Goal: Use online tool/utility: Utilize a website feature to perform a specific function

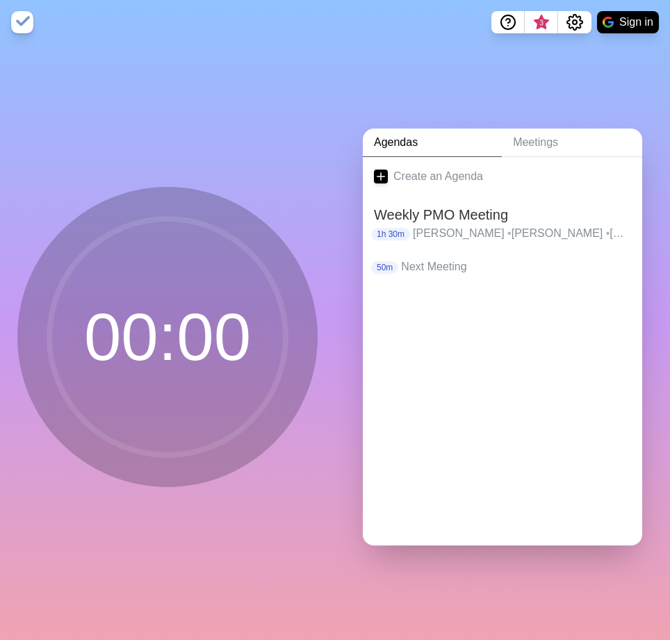
click at [516, 477] on div "Create an Agenda Weekly PMO Meeting 1h 30m [PERSON_NAME] • [PERSON_NAME] • [PER…" at bounding box center [502, 351] width 279 height 388
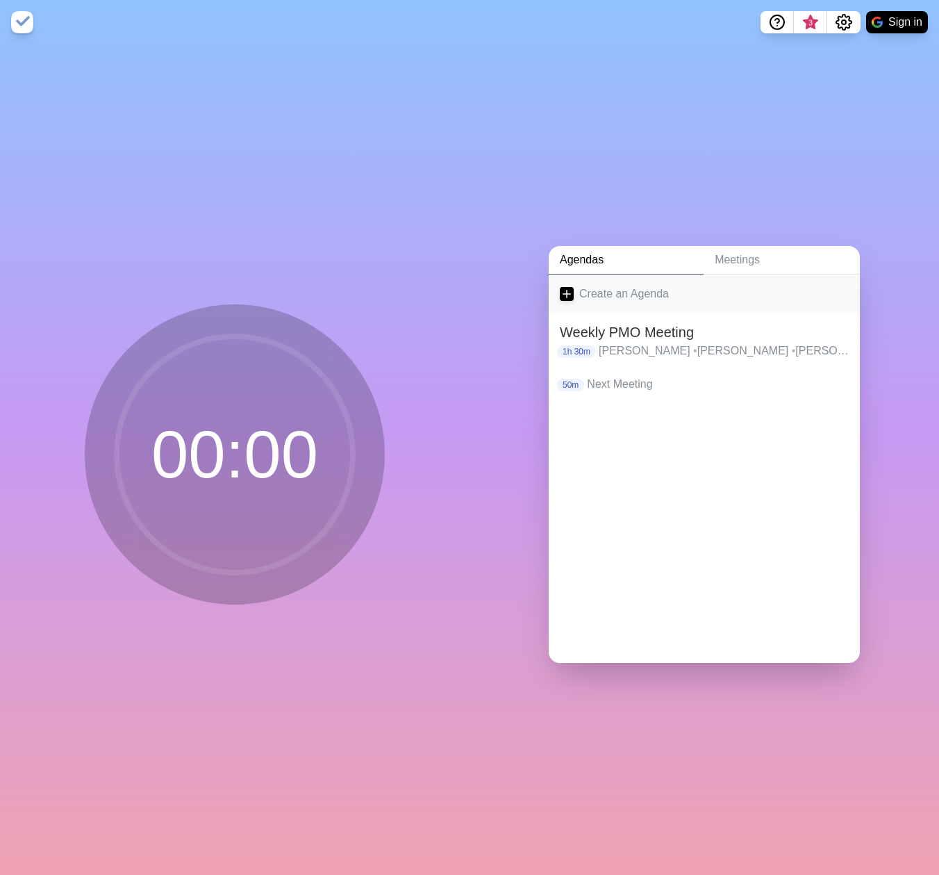
click at [563, 292] on icon at bounding box center [567, 294] width 14 height 14
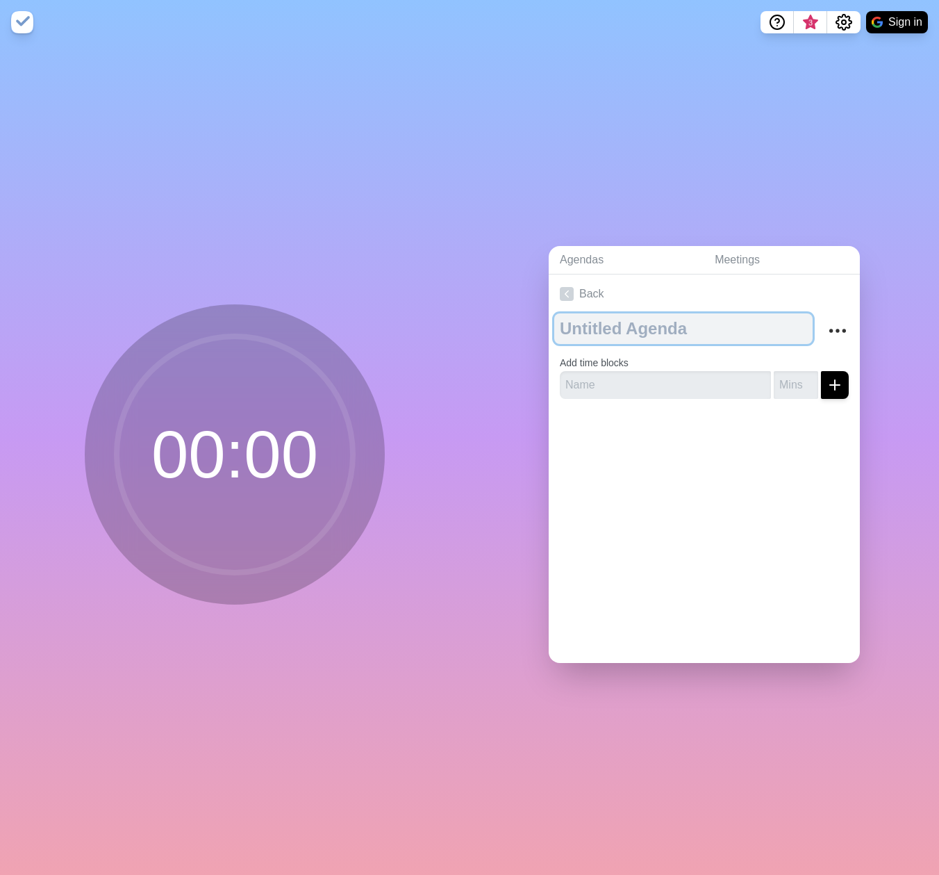
click at [649, 315] on textarea at bounding box center [683, 328] width 258 height 31
type textarea "Countdown"
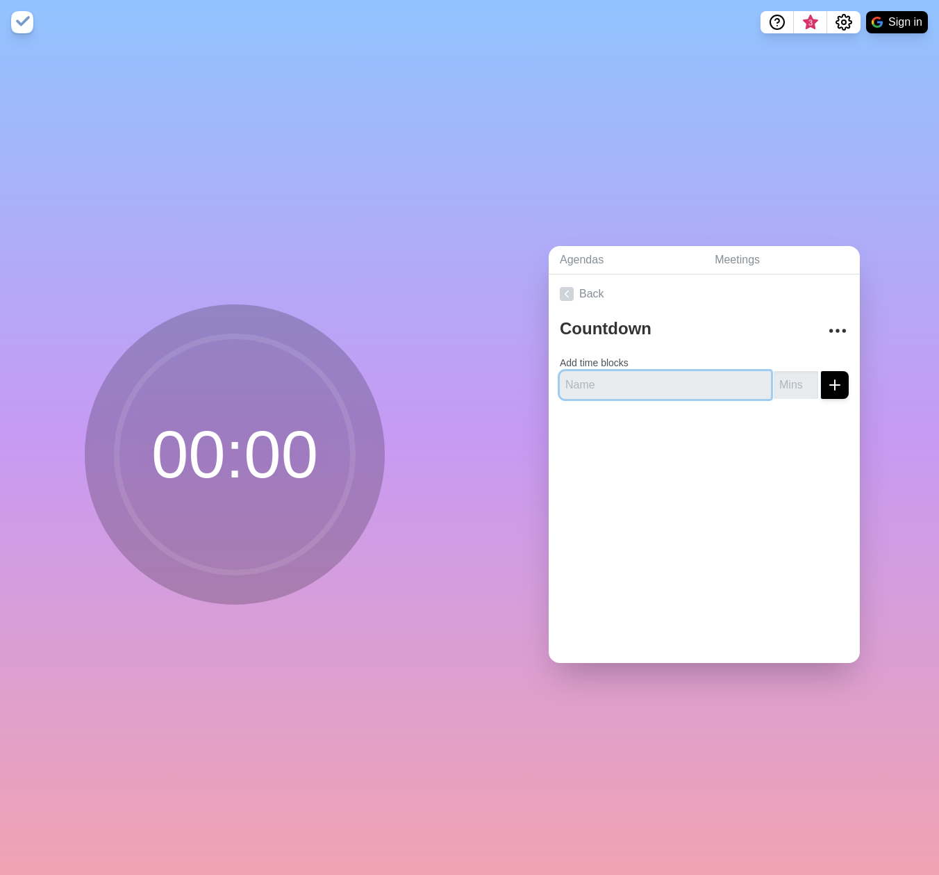
drag, startPoint x: 732, startPoint y: 377, endPoint x: 726, endPoint y: 366, distance: 12.2
click at [732, 377] on input "text" at bounding box center [665, 385] width 211 height 28
drag, startPoint x: 584, startPoint y: 381, endPoint x: 627, endPoint y: 385, distance: 43.2
click at [584, 381] on input "text" at bounding box center [665, 385] width 211 height 28
type input "C"
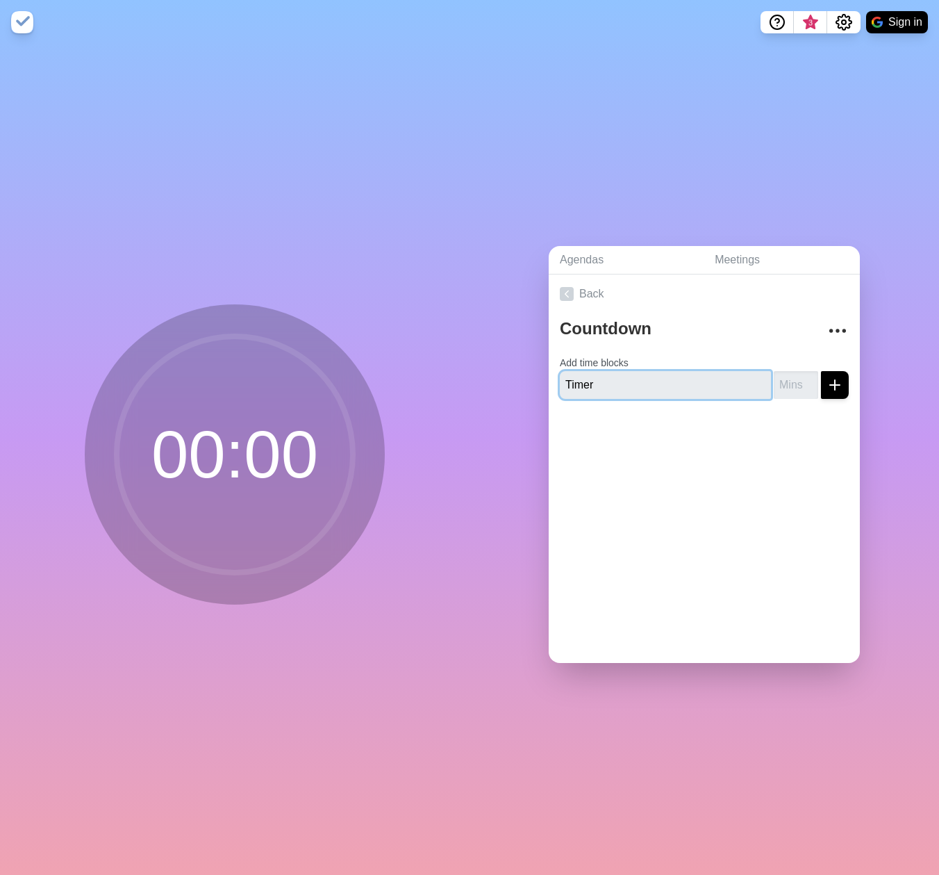
type input "Timer"
drag, startPoint x: 783, startPoint y: 377, endPoint x: 918, endPoint y: 388, distance: 136.0
click at [783, 377] on input "number" at bounding box center [796, 385] width 44 height 28
type input "8"
click at [827, 379] on icon "submit" at bounding box center [835, 385] width 17 height 17
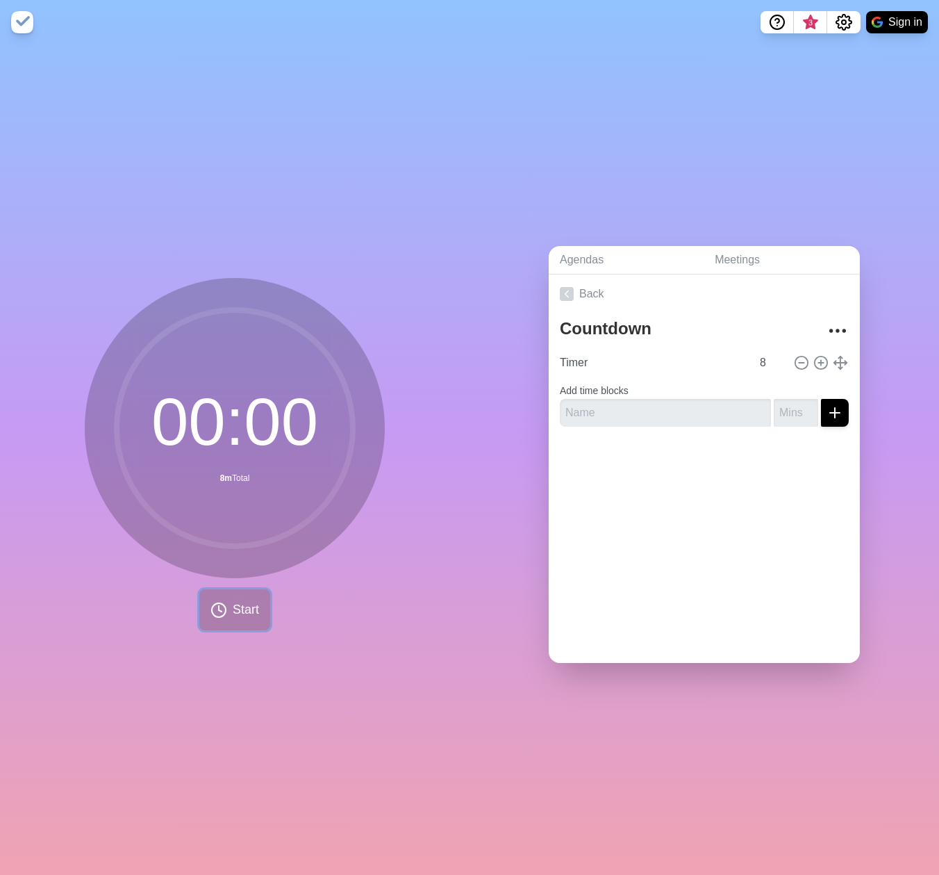
click at [233, 609] on span "Start" at bounding box center [246, 609] width 26 height 19
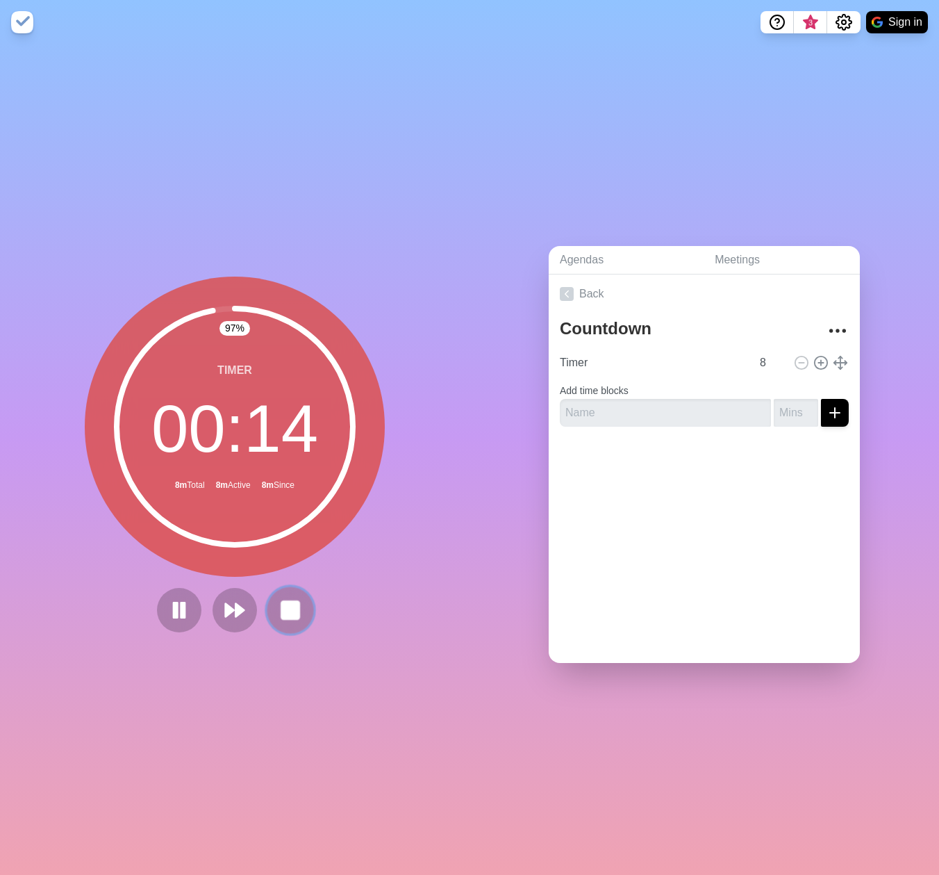
click at [283, 615] on icon at bounding box center [291, 610] width 24 height 24
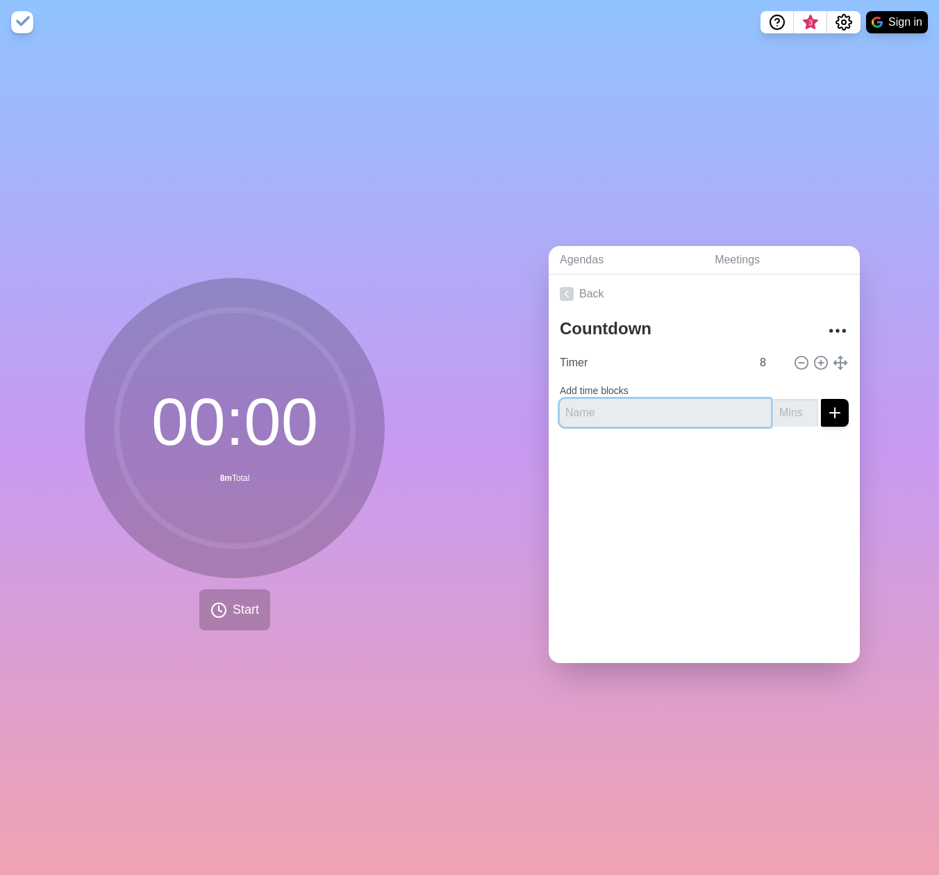
click at [659, 402] on input "text" at bounding box center [665, 413] width 211 height 28
type input "Next meeting"
type input "60"
click at [830, 413] on line "submit" at bounding box center [835, 413] width 10 height 0
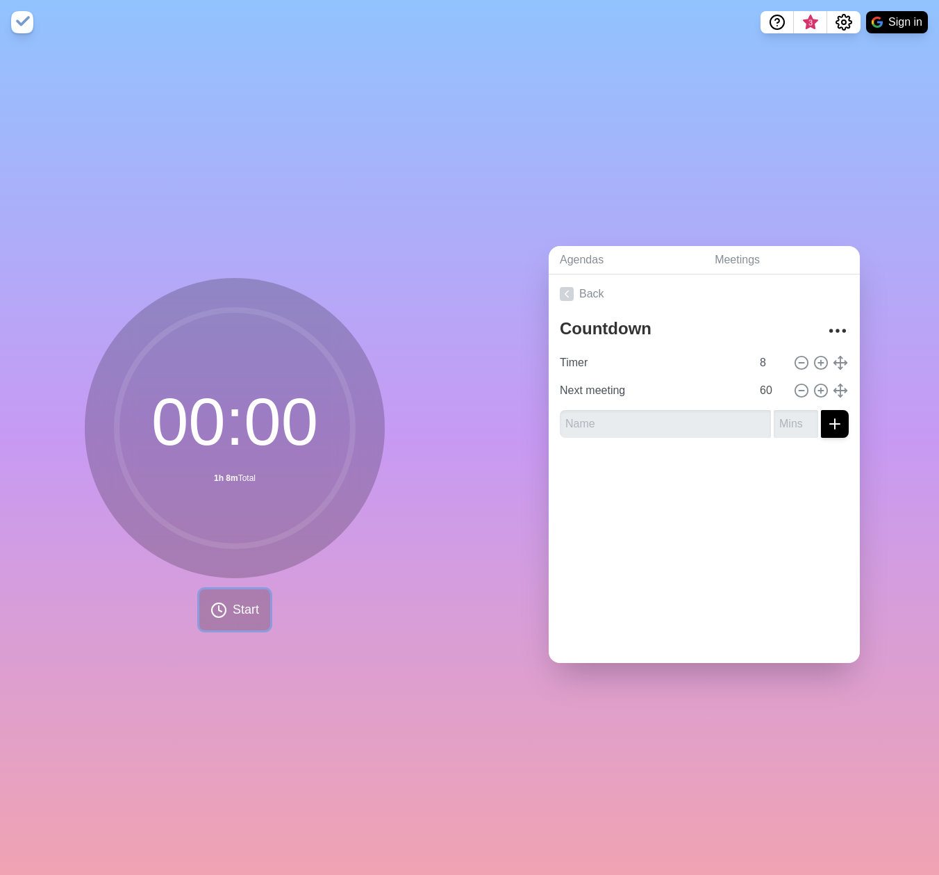
click at [211, 608] on icon at bounding box center [219, 610] width 17 height 17
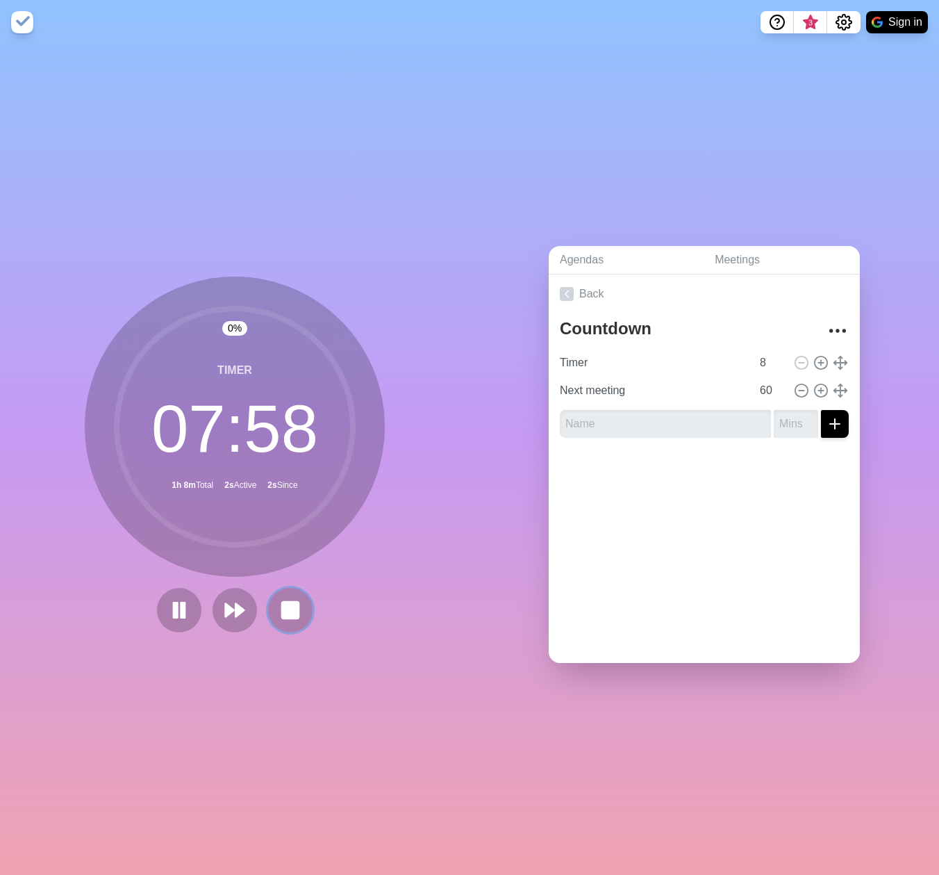
click at [302, 603] on button at bounding box center [290, 610] width 44 height 44
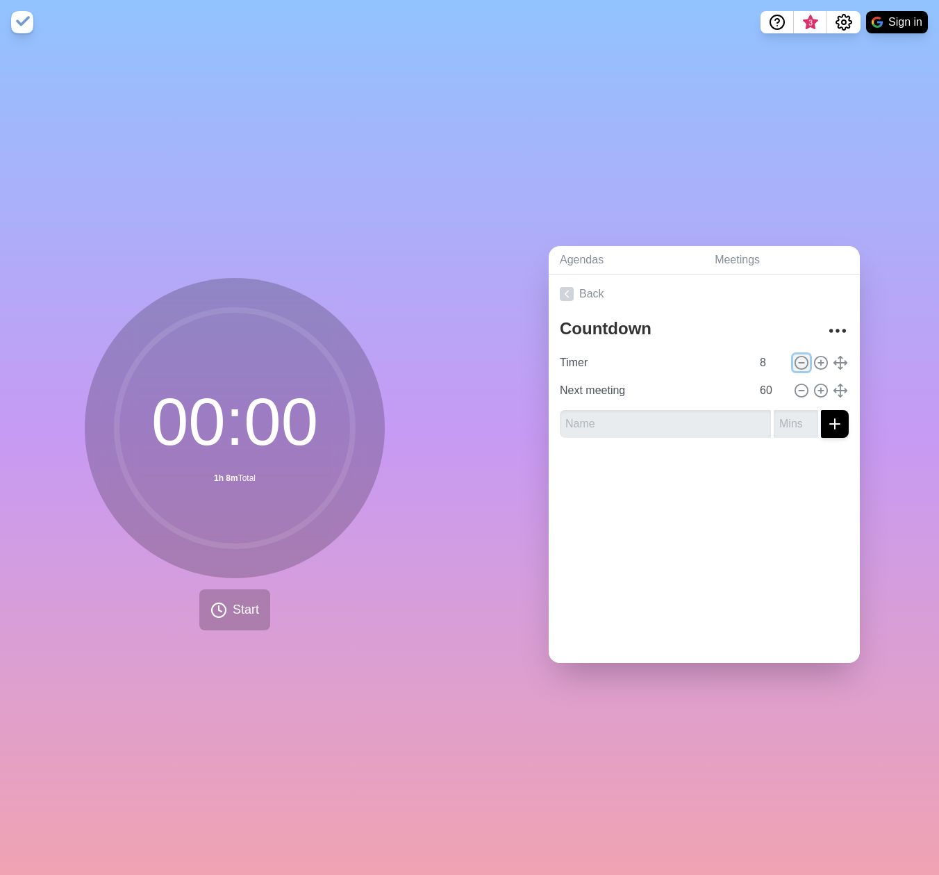
click at [794, 358] on icon at bounding box center [801, 362] width 15 height 15
type input "Next meeting"
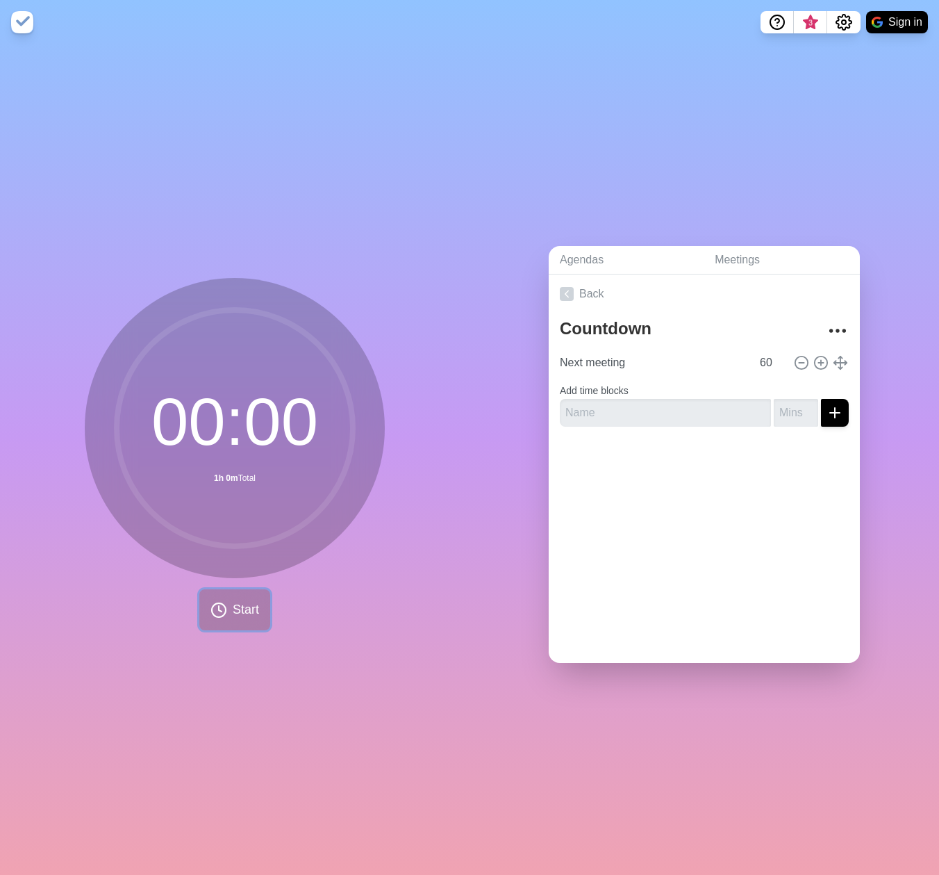
click at [224, 604] on button "Start" at bounding box center [234, 609] width 71 height 41
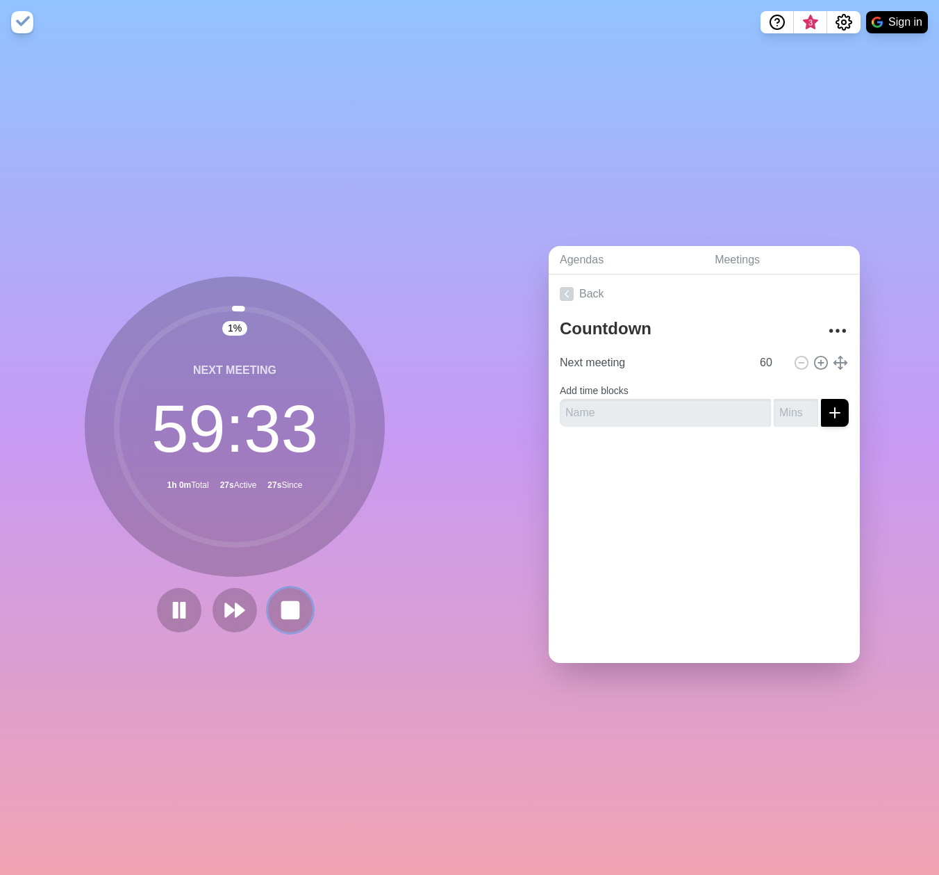
click at [292, 602] on rect at bounding box center [290, 610] width 17 height 17
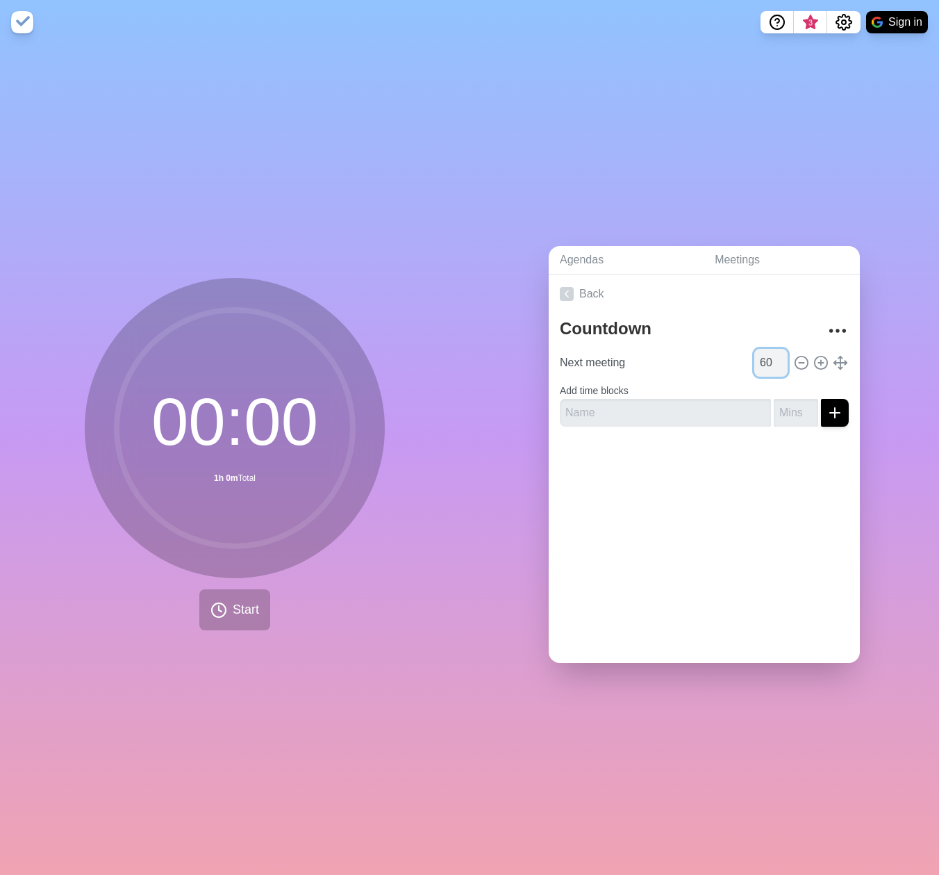
click at [757, 358] on input "60" at bounding box center [771, 363] width 33 height 28
type input "6"
type input "90"
click at [611, 407] on input "text" at bounding box center [665, 413] width 211 height 28
click at [192, 609] on div "00 : 00 1h 30m Total Start" at bounding box center [235, 454] width 300 height 352
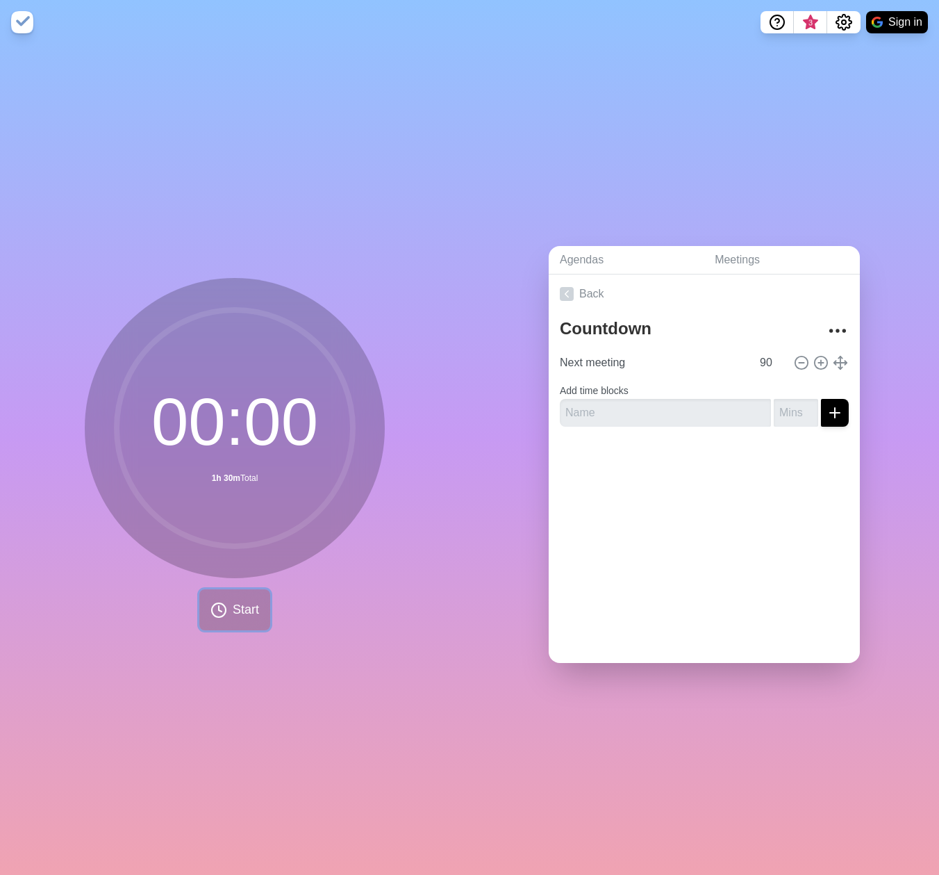
click at [233, 600] on span "Start" at bounding box center [246, 609] width 26 height 19
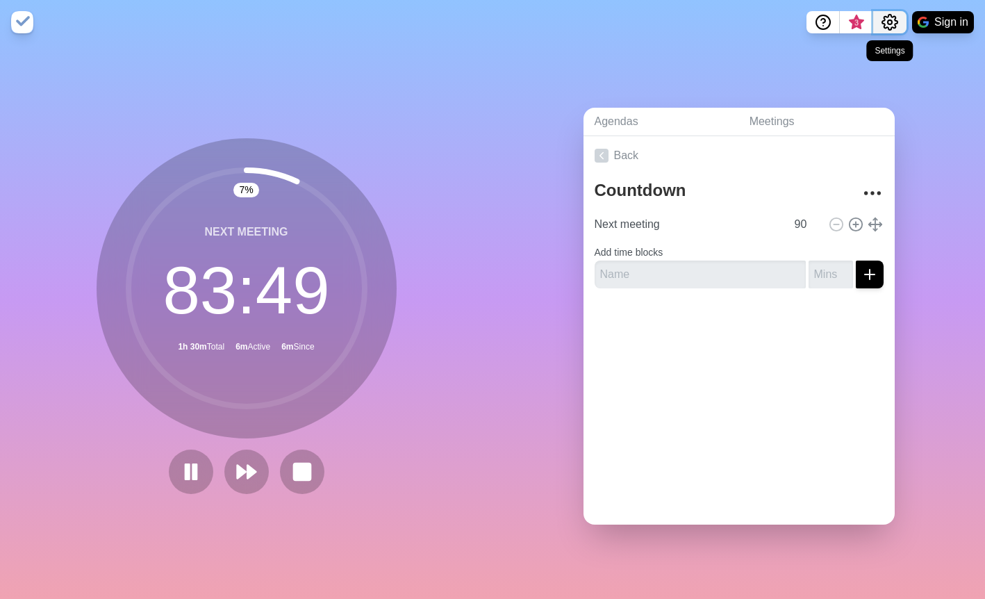
click at [891, 15] on icon "Settings" at bounding box center [889, 22] width 15 height 15
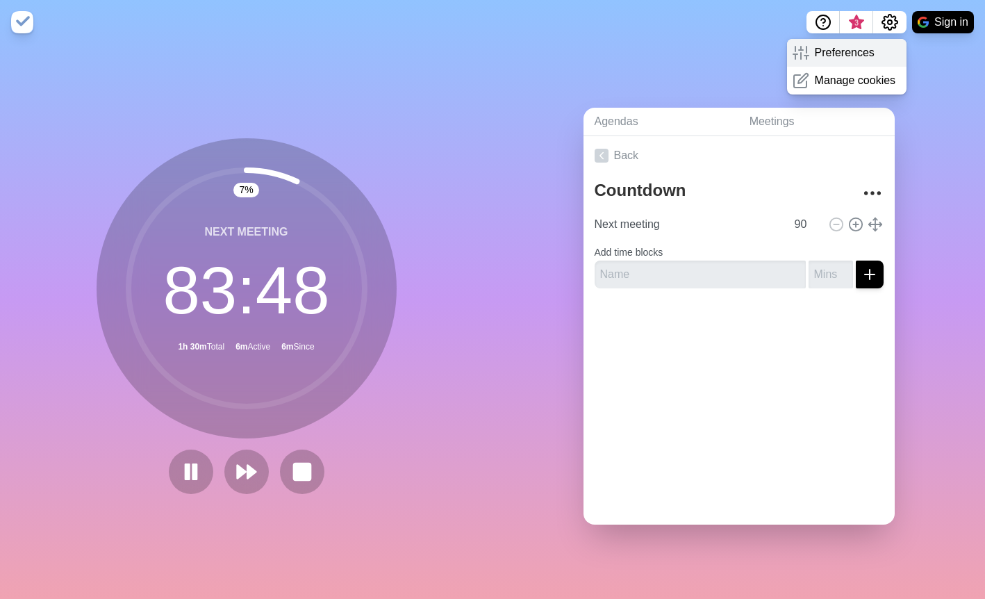
click at [815, 58] on p "Preferences" at bounding box center [845, 52] width 60 height 17
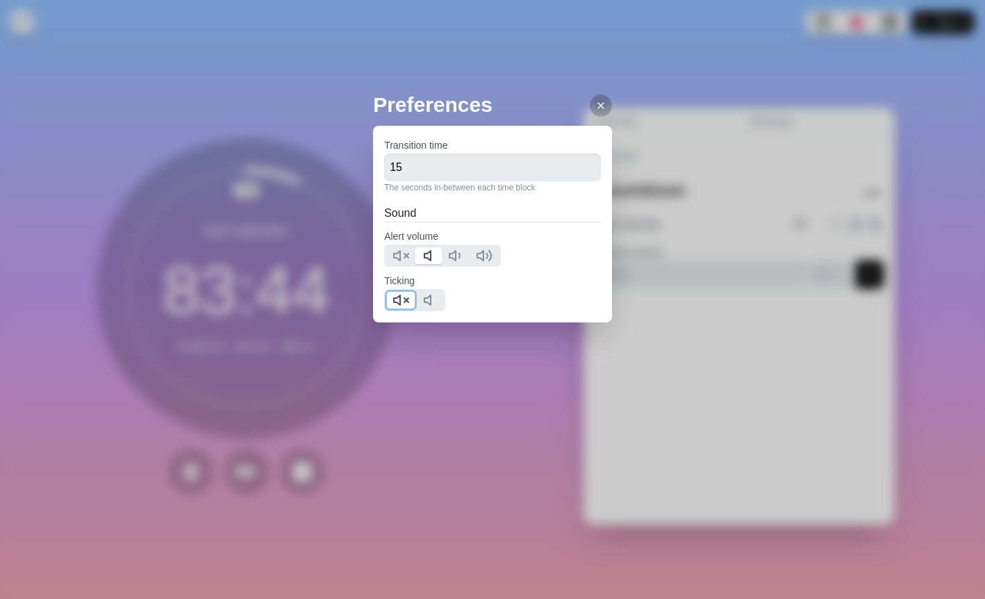
click at [396, 302] on icon at bounding box center [401, 300] width 17 height 17
click at [247, 94] on div "Preferences Transition time 15 The seconds in-between each time block Sound Ale…" at bounding box center [492, 299] width 985 height 599
